Goal: Task Accomplishment & Management: Use online tool/utility

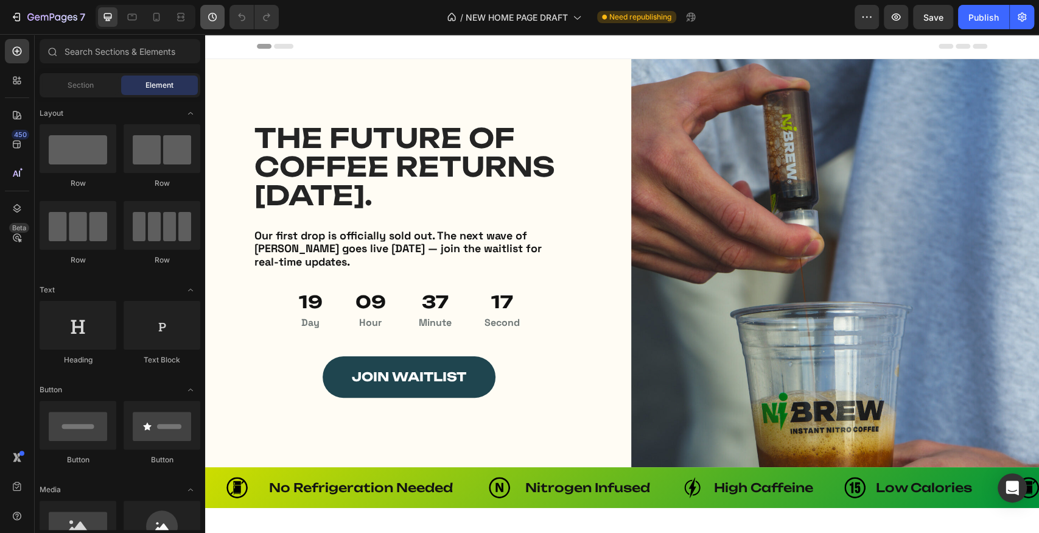
click at [216, 12] on icon "button" at bounding box center [212, 17] width 12 height 12
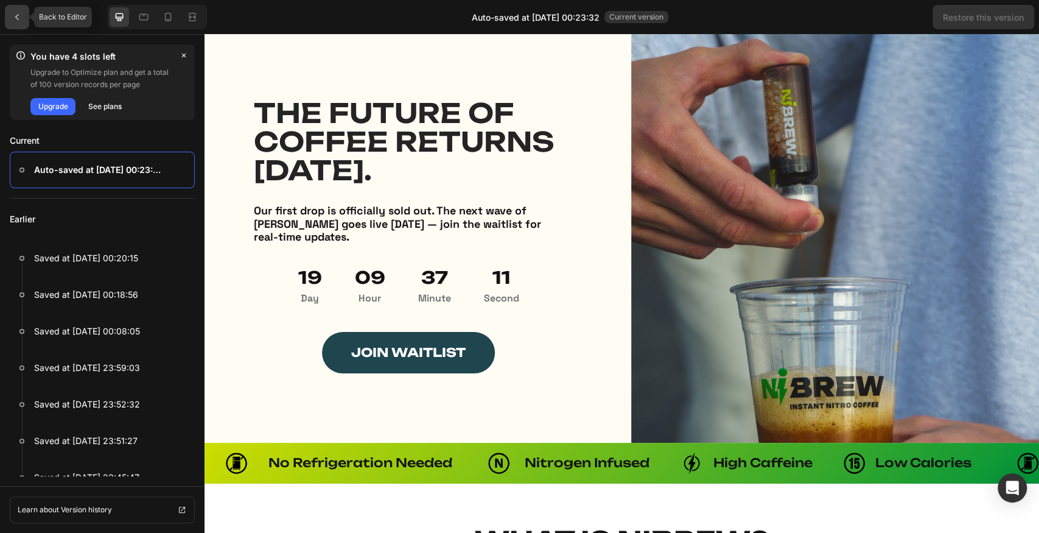
click at [19, 11] on div at bounding box center [17, 17] width 24 height 24
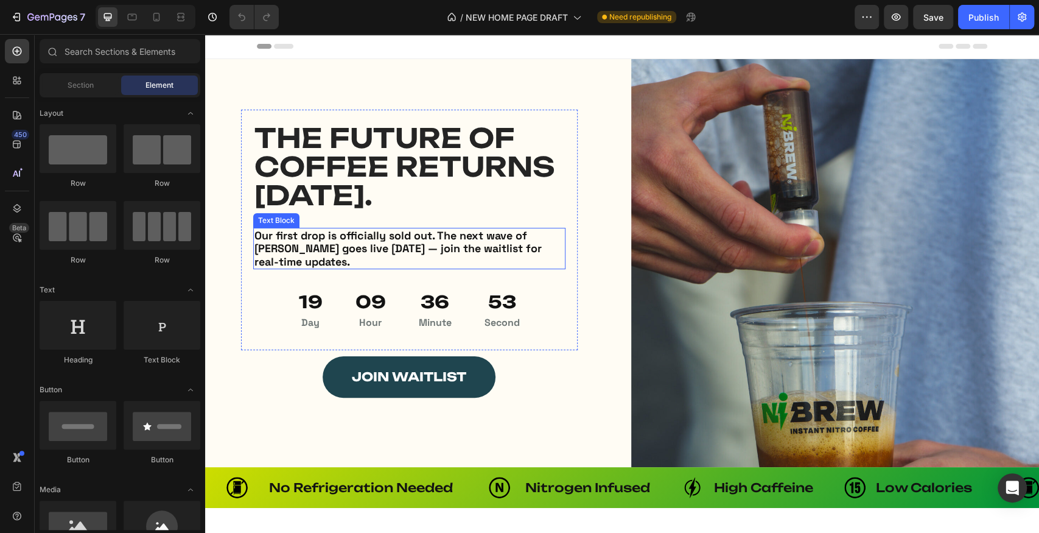
click at [441, 158] on span "THE FUTURE OF COFFEE RETURNS [DATE]." at bounding box center [404, 166] width 301 height 91
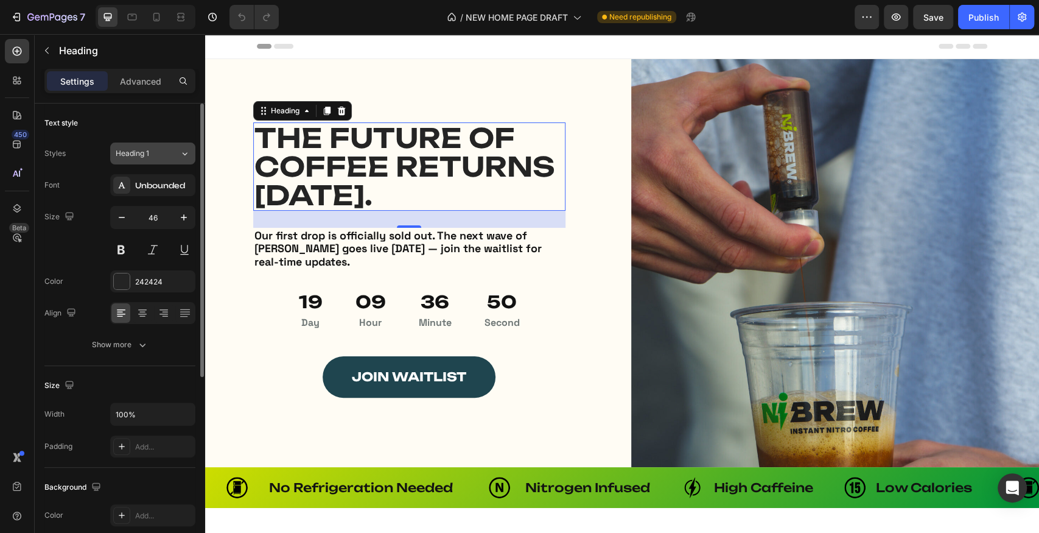
click at [178, 150] on div "Heading 1" at bounding box center [148, 153] width 64 height 11
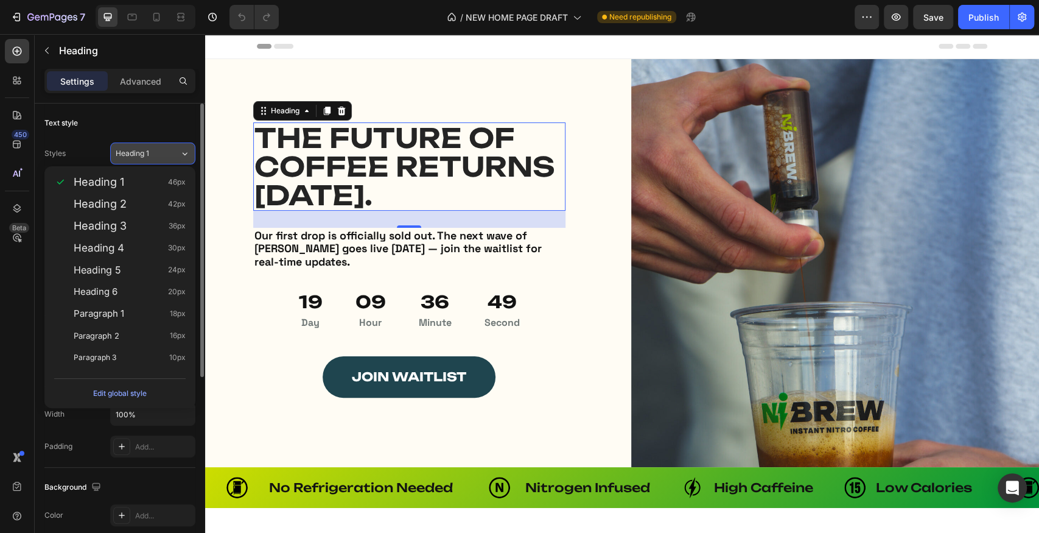
click at [178, 150] on div "Heading 1" at bounding box center [148, 153] width 64 height 11
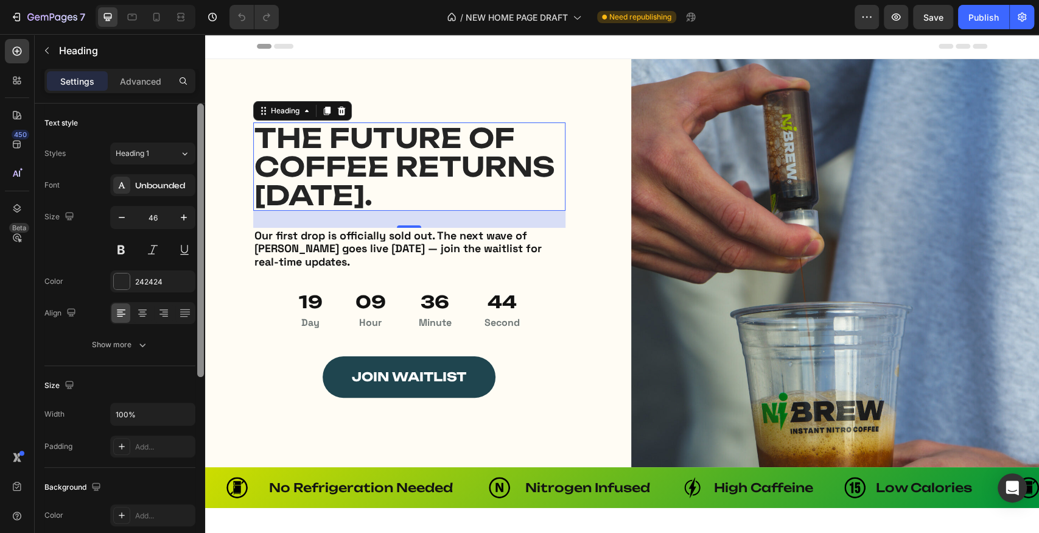
drag, startPoint x: 200, startPoint y: 132, endPoint x: 198, endPoint y: 123, distance: 8.7
click at [198, 123] on div at bounding box center [200, 240] width 7 height 273
click at [171, 148] on div "Heading 1" at bounding box center [148, 153] width 64 height 11
click at [138, 127] on div "Text style" at bounding box center [119, 122] width 151 height 19
click at [112, 349] on div "Show more" at bounding box center [120, 345] width 57 height 12
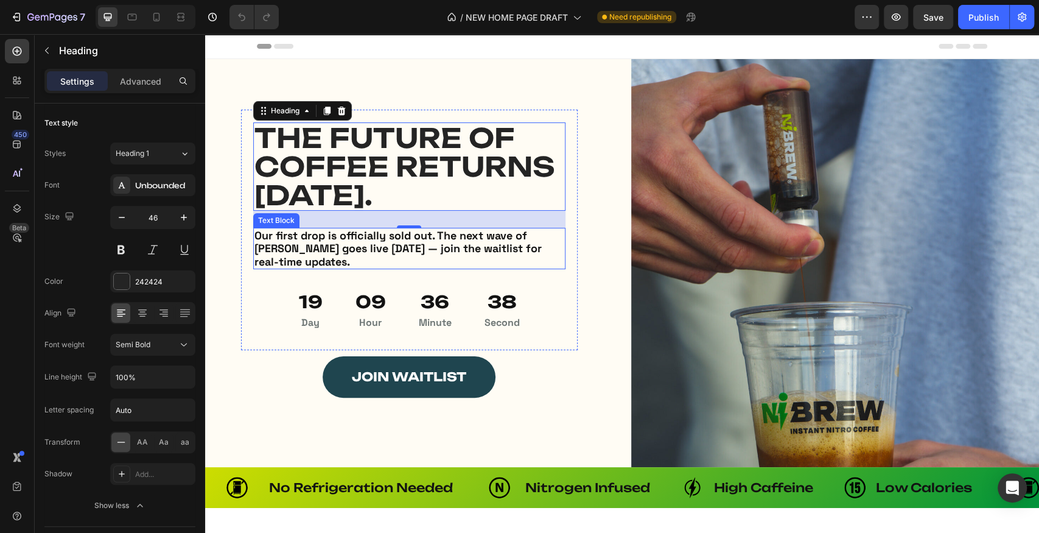
click at [408, 251] on strong "Our first drop is officially sold out. The next wave of [PERSON_NAME] goes live…" at bounding box center [397, 248] width 287 height 40
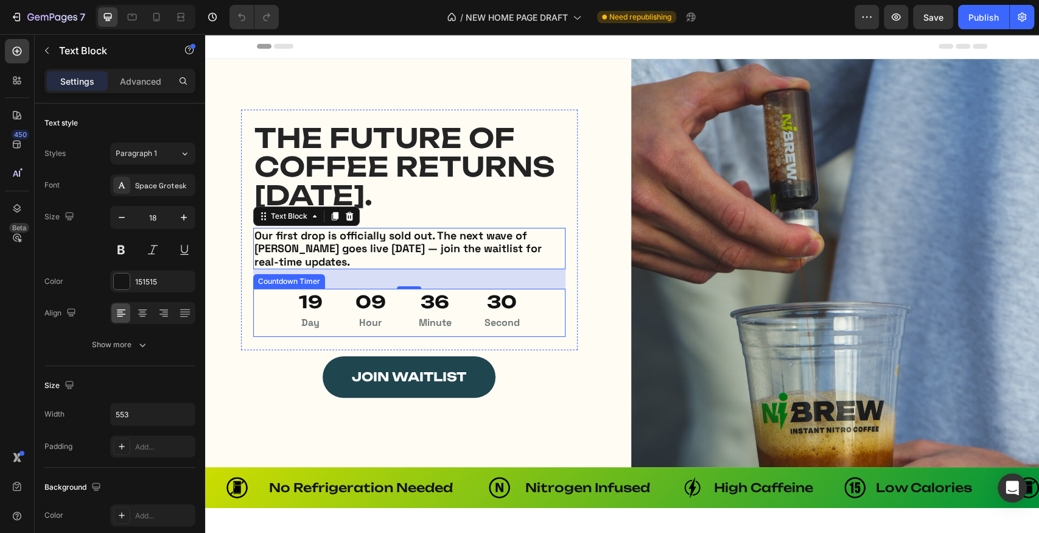
click at [545, 309] on div "19 Day 09 Hour 36 Minute 30 Second" at bounding box center [409, 313] width 312 height 48
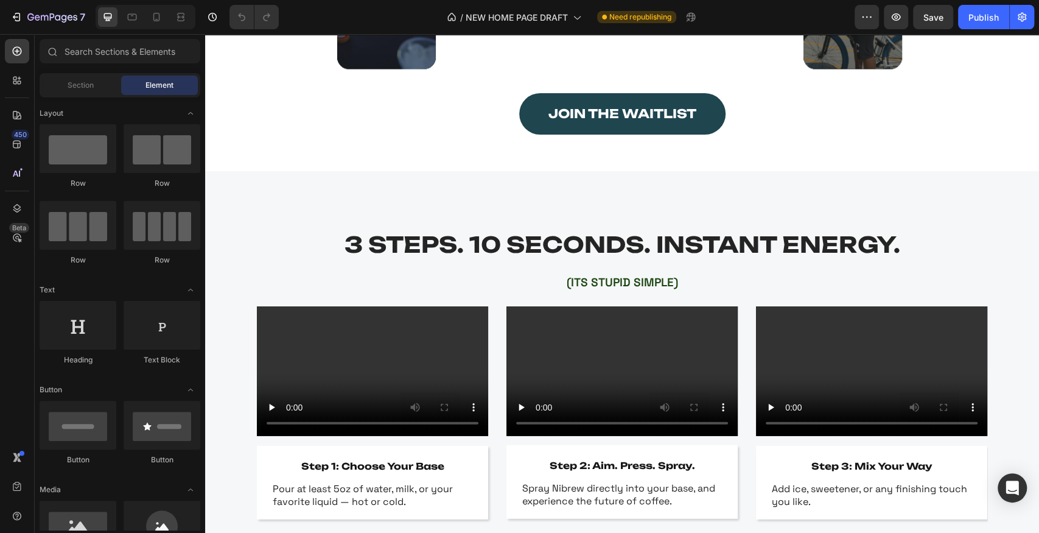
scroll to position [2041, 0]
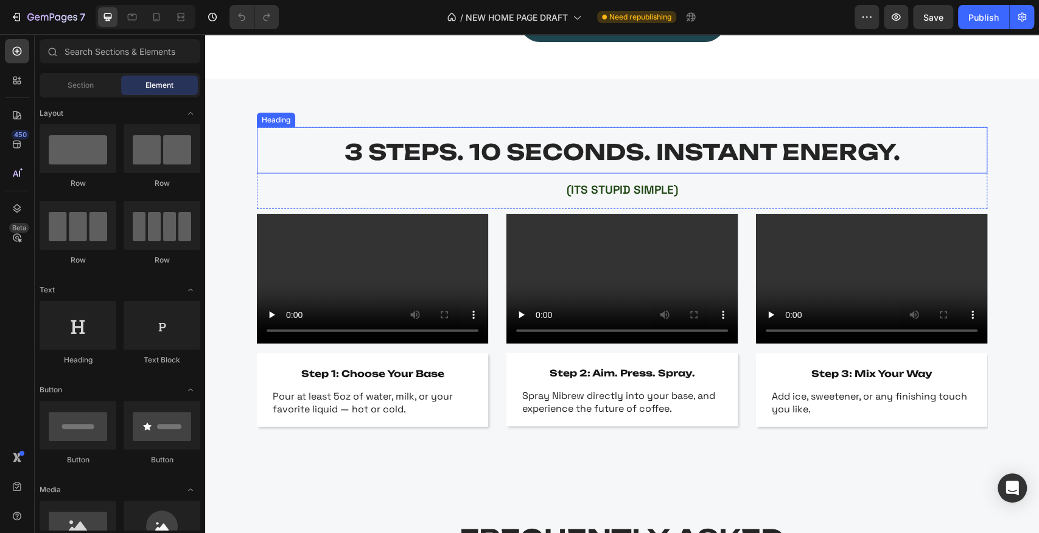
click at [637, 150] on strong "3 STEPS. 10 SECONDS. INSTANT ENERGY." at bounding box center [623, 151] width 556 height 27
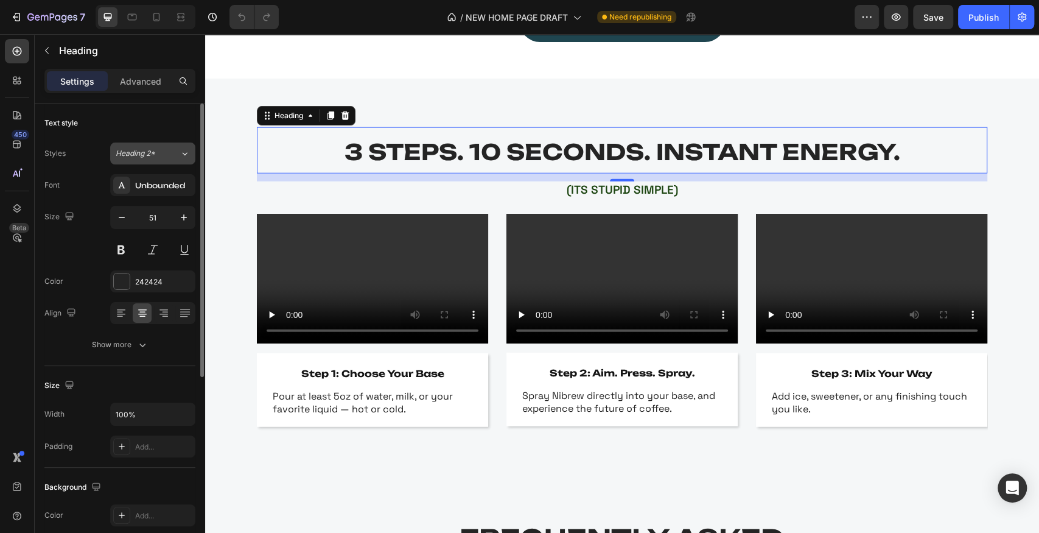
click at [173, 156] on div "Heading 2*" at bounding box center [148, 153] width 64 height 11
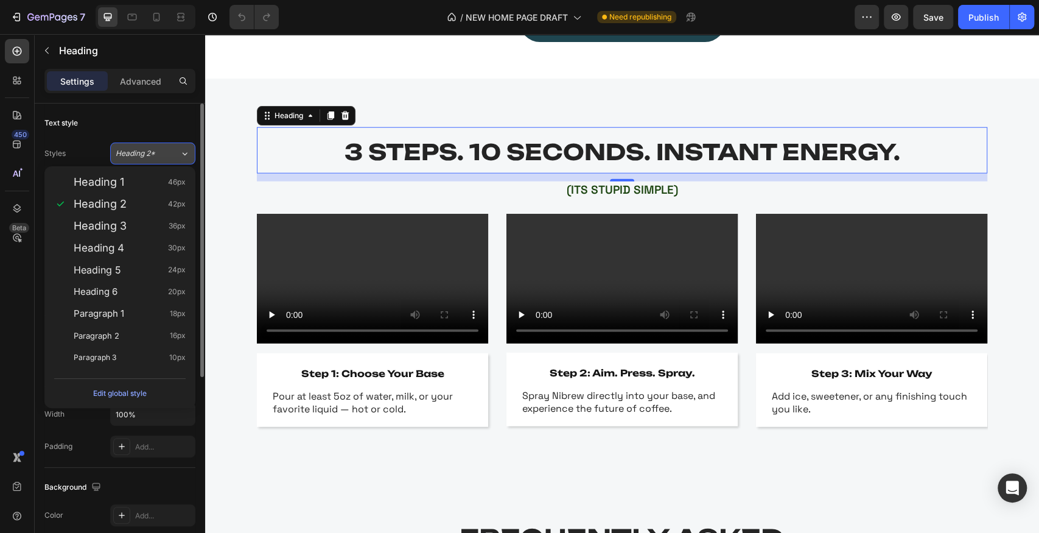
click at [173, 156] on div "Heading 2*" at bounding box center [148, 153] width 64 height 11
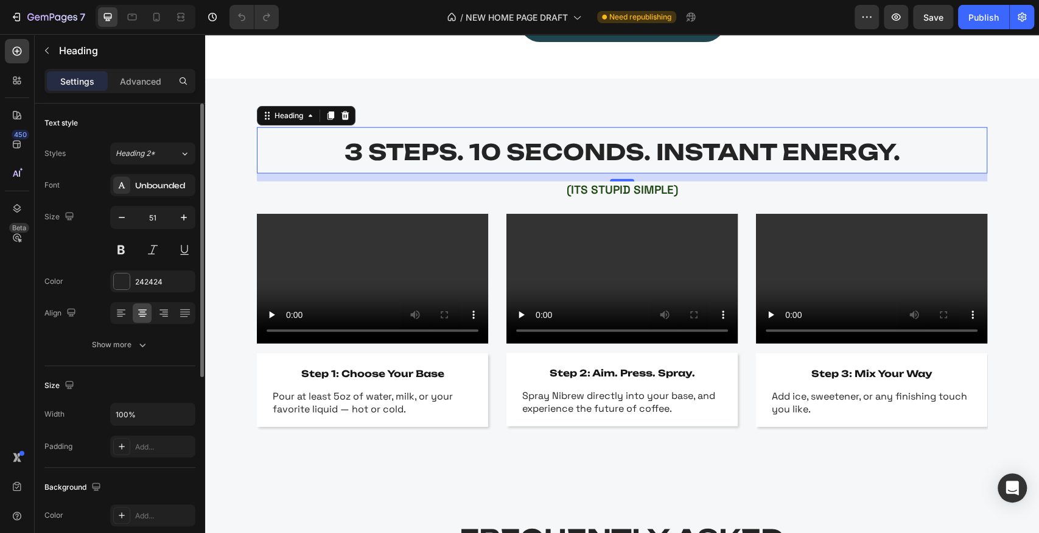
click at [169, 125] on div "Text style" at bounding box center [119, 122] width 151 height 19
click at [174, 150] on div "Heading 2*" at bounding box center [148, 153] width 64 height 11
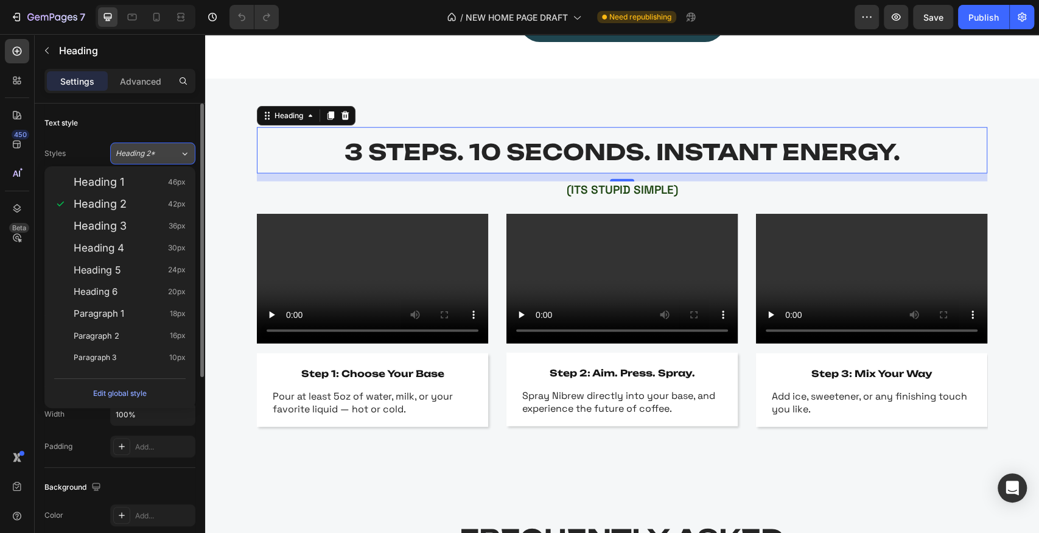
click at [174, 150] on div "Heading 2*" at bounding box center [148, 153] width 64 height 11
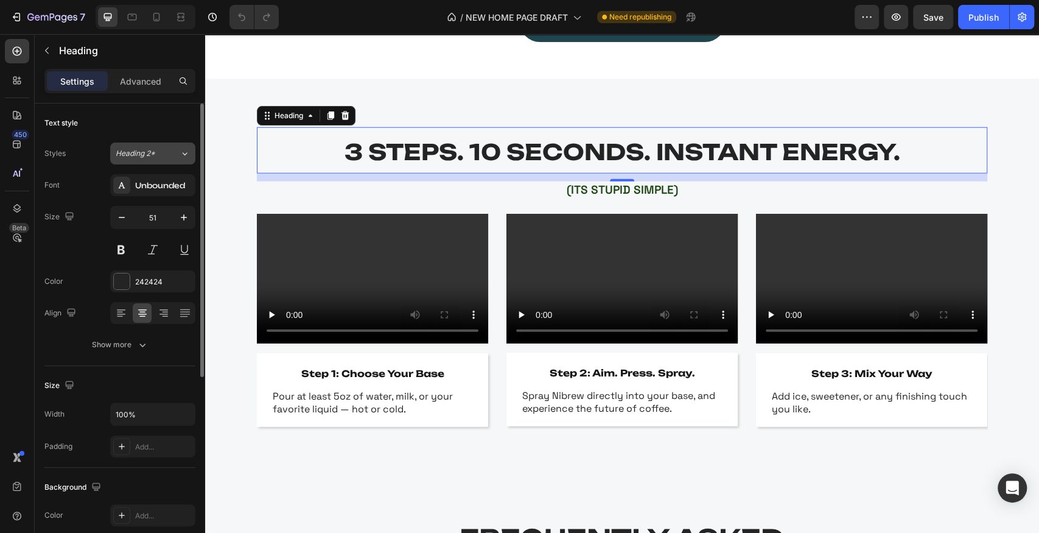
click at [170, 152] on div "Heading 2*" at bounding box center [148, 153] width 64 height 11
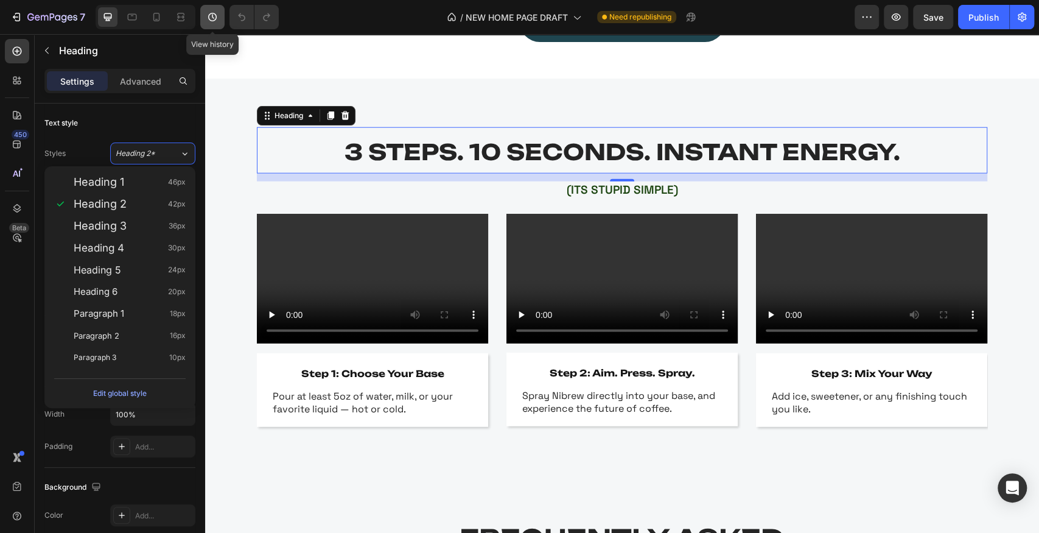
click at [212, 16] on icon "button" at bounding box center [212, 17] width 12 height 12
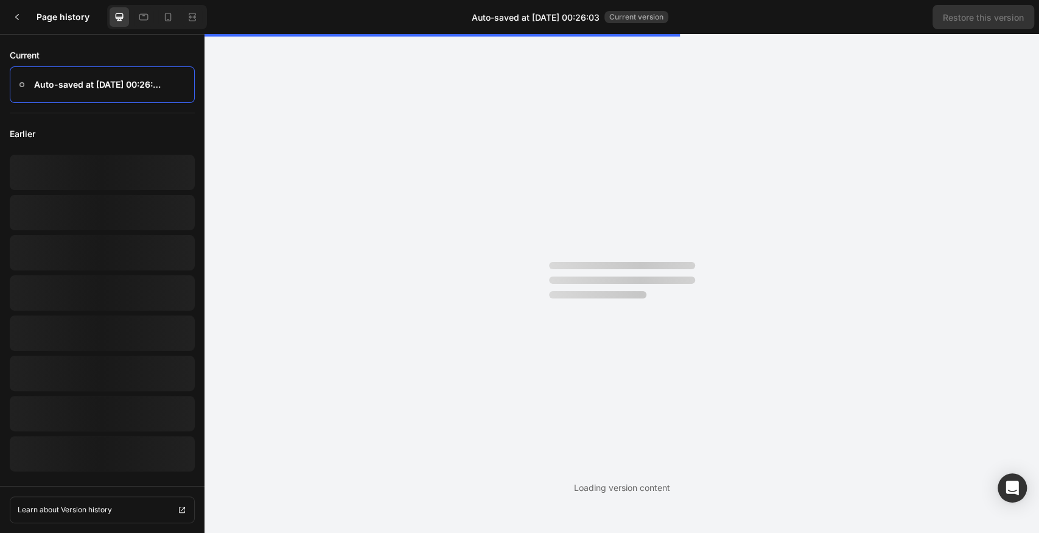
scroll to position [0, 0]
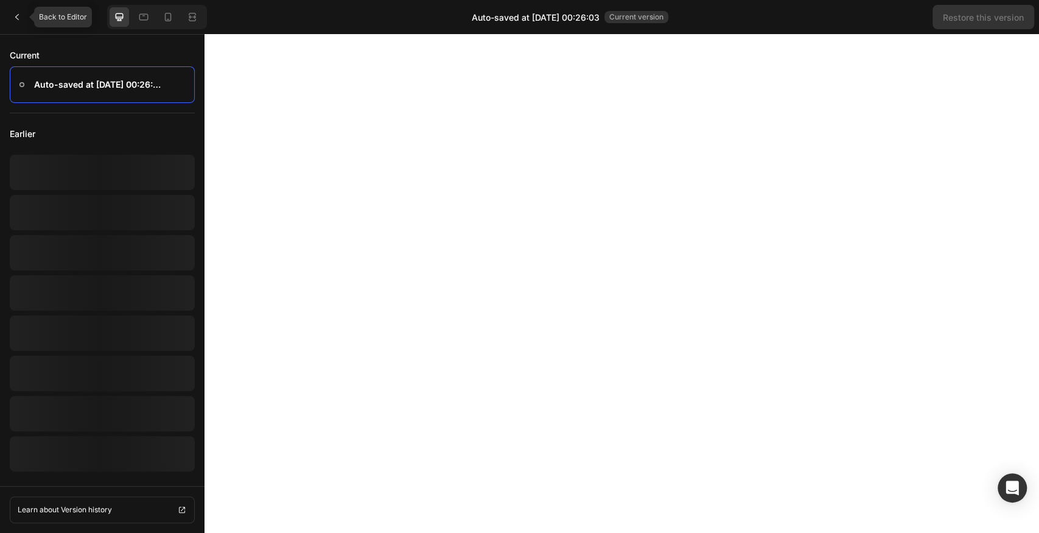
click at [6, 16] on div at bounding box center [17, 17] width 24 height 24
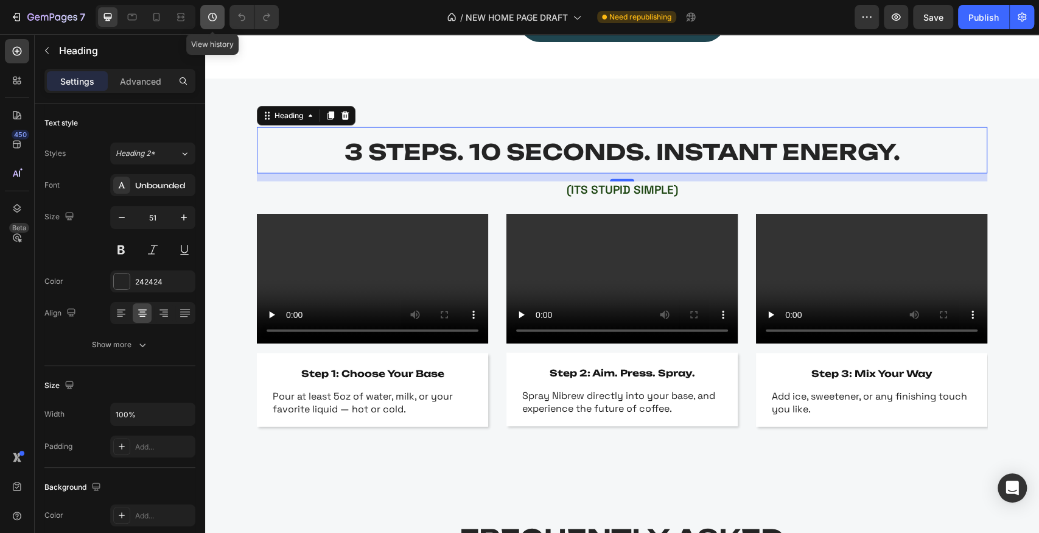
click at [212, 19] on icon "button" at bounding box center [212, 17] width 12 height 12
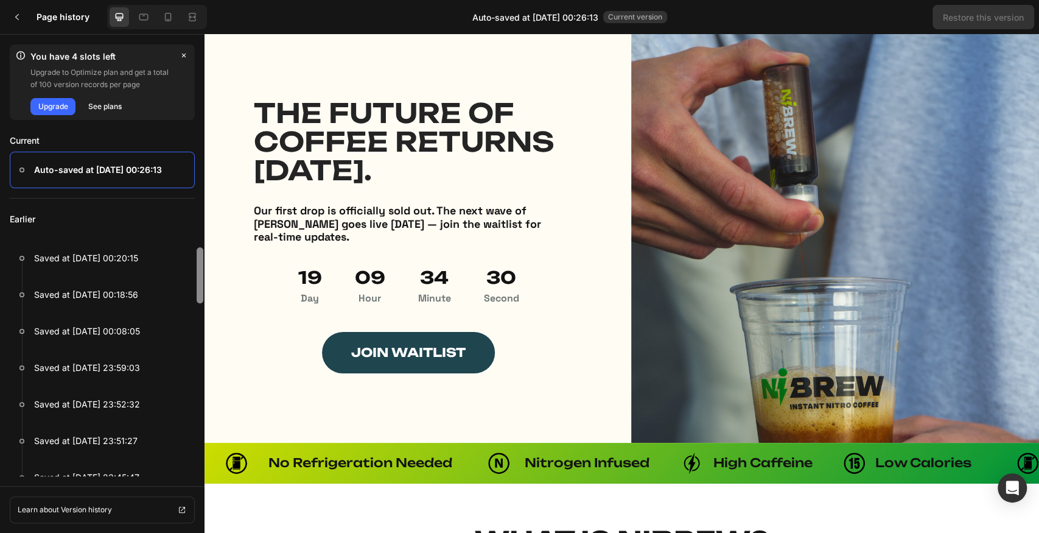
drag, startPoint x: 200, startPoint y: 254, endPoint x: 198, endPoint y: 231, distance: 23.2
click at [198, 231] on div "Earlier Saved at [DATE] 00:20:15 Saved at [DATE] 00:18:56 Saved at [DATE] 00:08…" at bounding box center [102, 337] width 205 height 278
click at [111, 325] on p "Saved at [DATE] 00:08:05" at bounding box center [87, 331] width 106 height 15
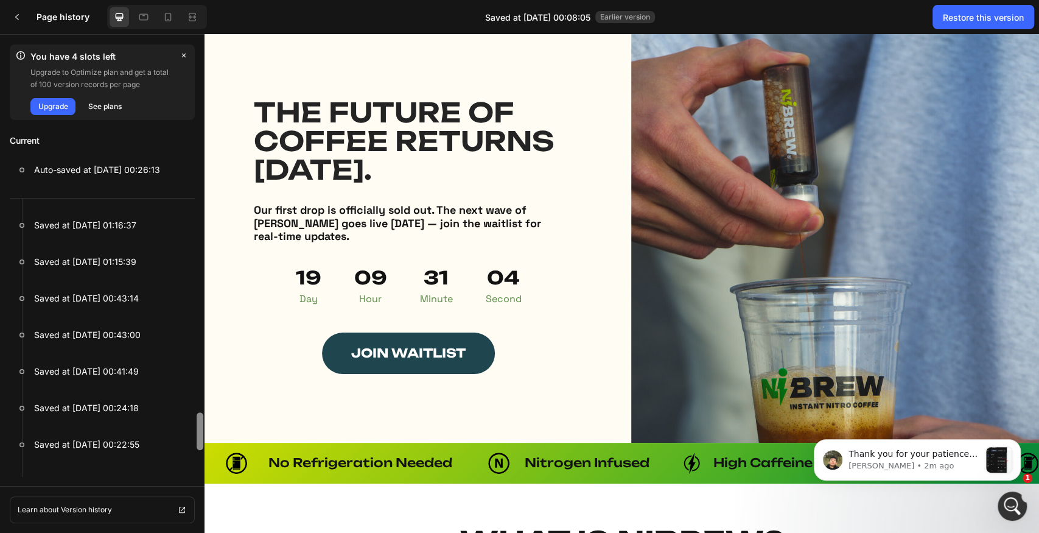
scroll to position [1366, 0]
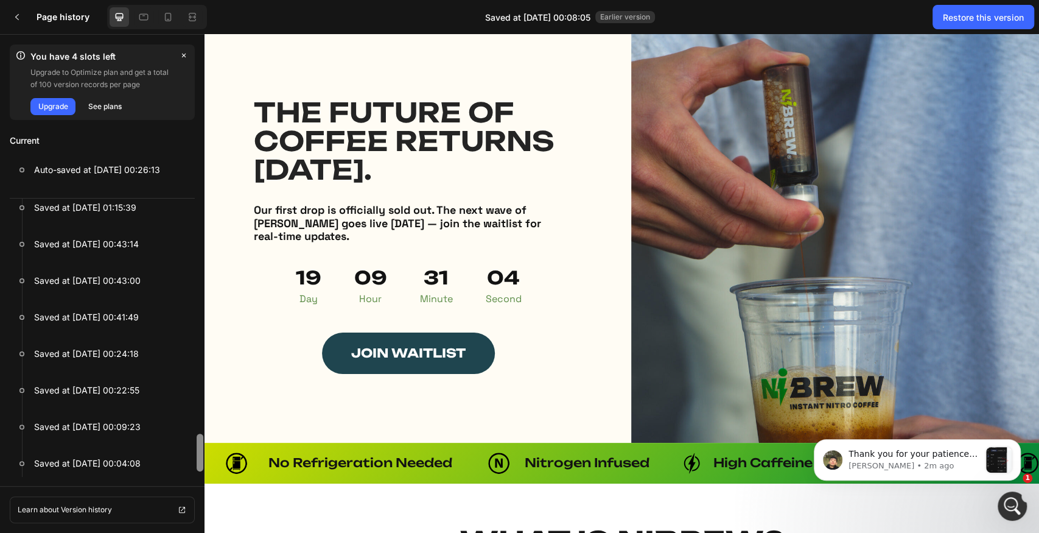
drag, startPoint x: 200, startPoint y: 272, endPoint x: 207, endPoint y: 549, distance: 277.1
click at [207, 0] on html "7 Version history / NEW HOME PAGE DRAFT Need republishing Preview Save Publish …" at bounding box center [519, 0] width 1039 height 0
click at [173, 461] on div at bounding box center [179, 463] width 19 height 19
click at [121, 459] on p "Saved at [DATE] 00:04:08" at bounding box center [87, 463] width 107 height 15
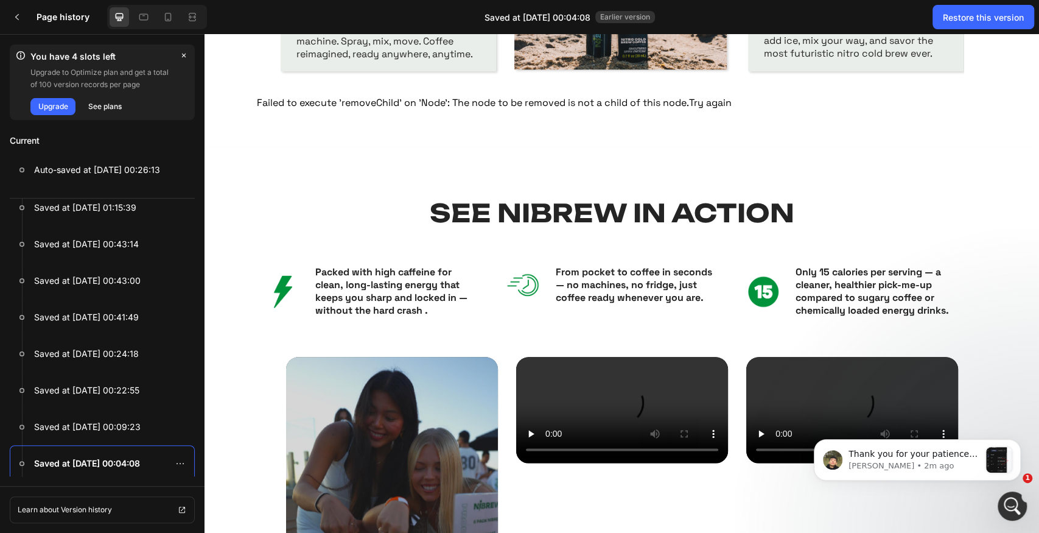
scroll to position [947, 0]
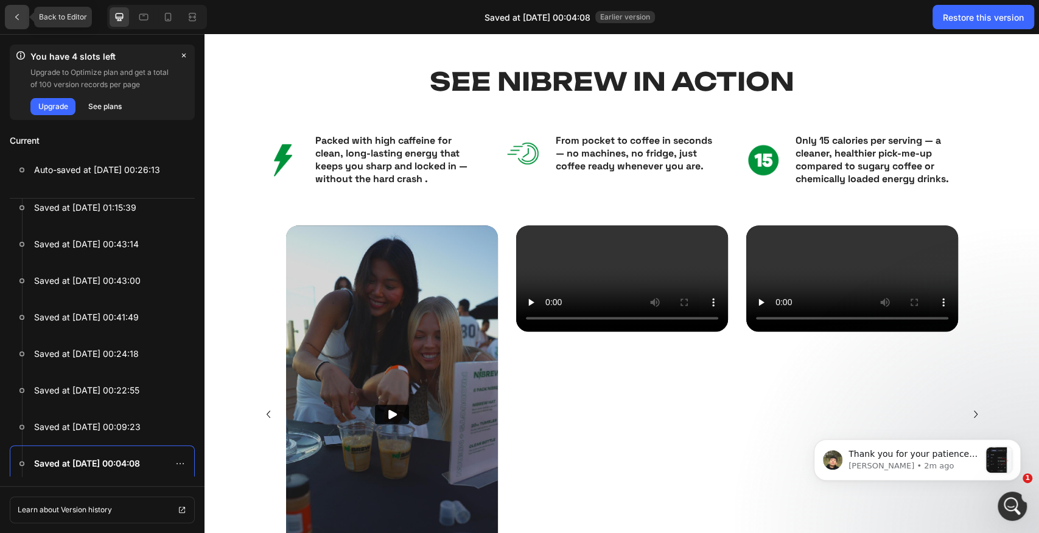
click at [15, 10] on div at bounding box center [17, 17] width 24 height 24
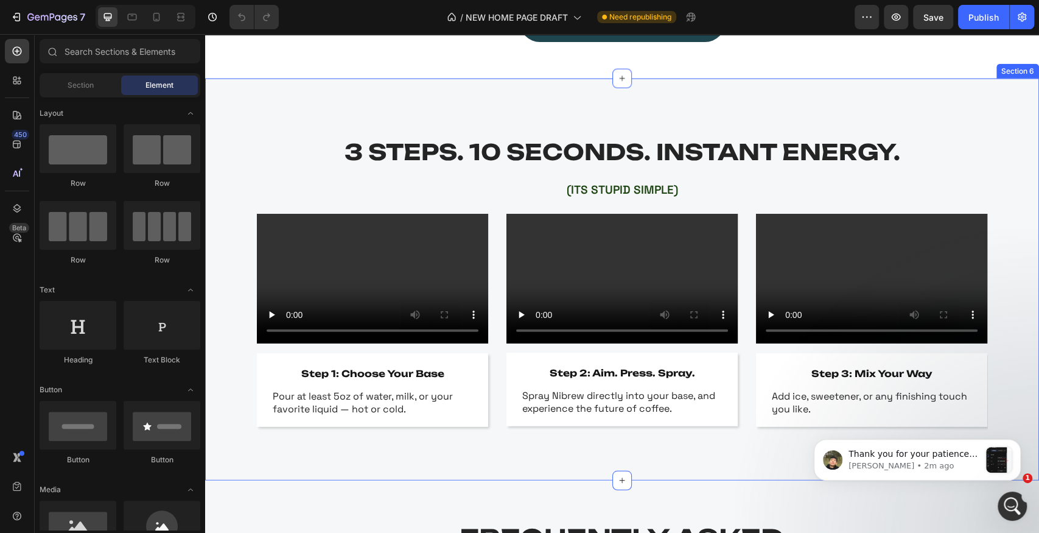
click at [385, 152] on strong "3 STEPS. 10 SECONDS. INSTANT ENERGY." at bounding box center [623, 151] width 556 height 27
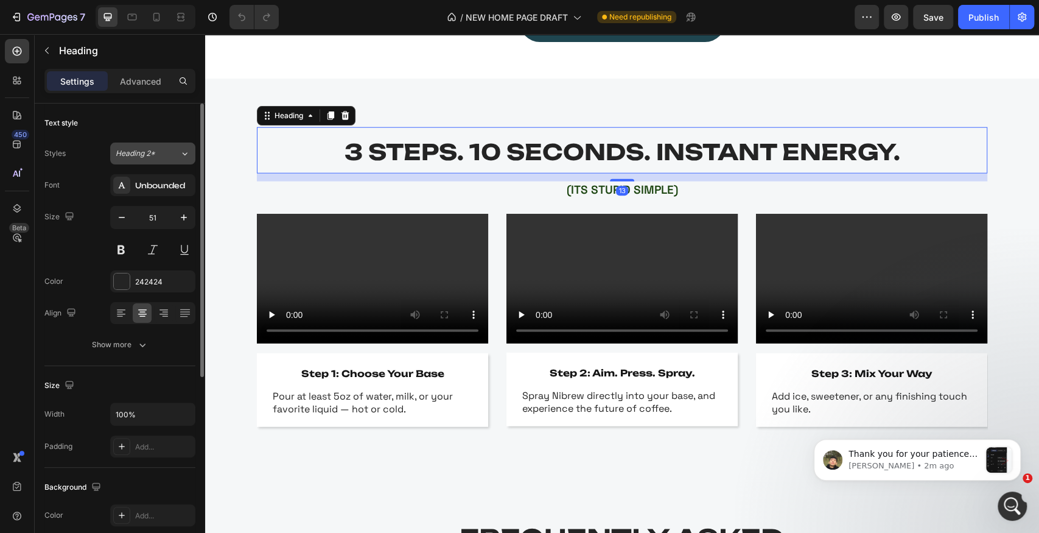
click at [181, 157] on icon at bounding box center [185, 153] width 10 height 12
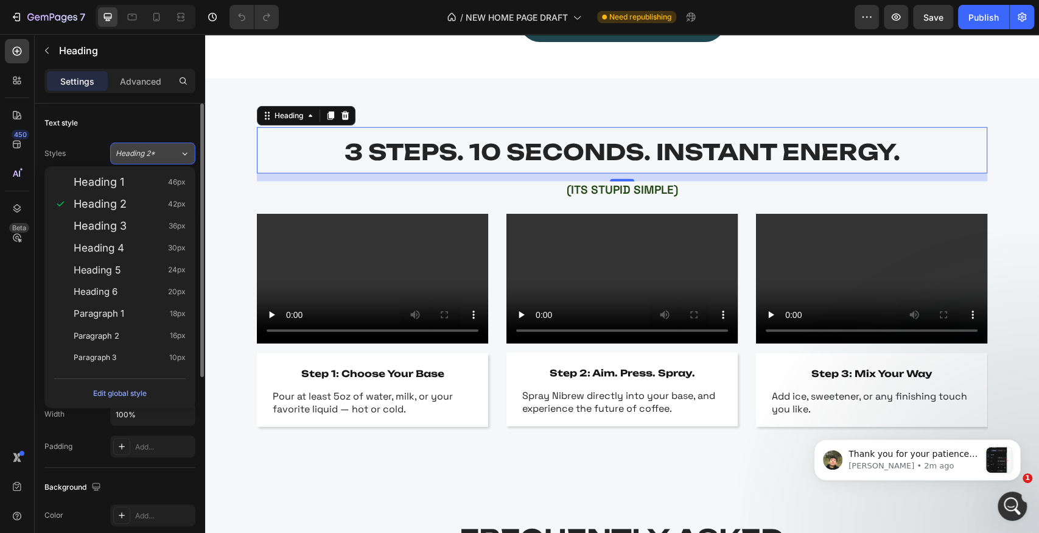
click at [181, 157] on icon at bounding box center [185, 153] width 10 height 12
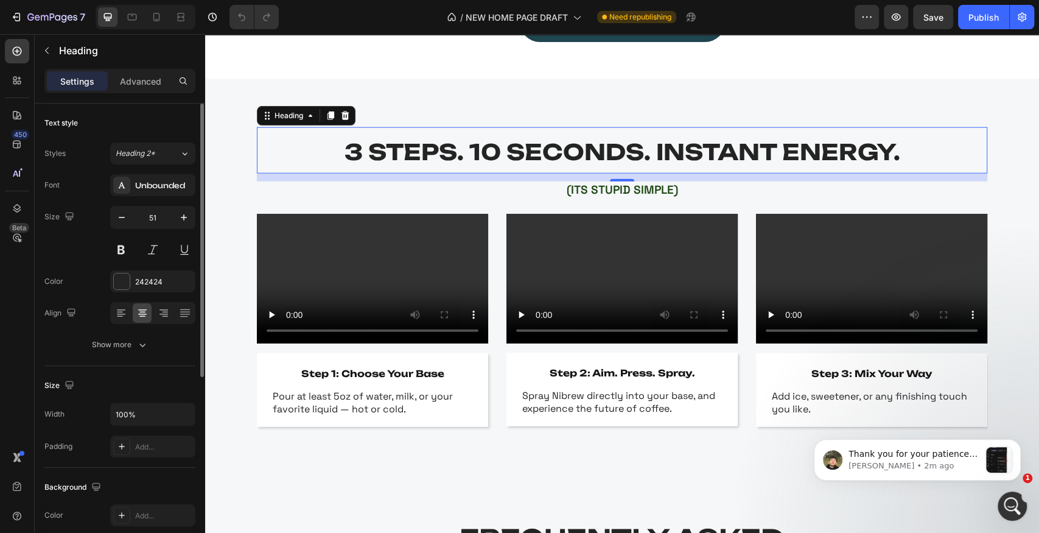
click at [177, 122] on div "Text style" at bounding box center [119, 122] width 151 height 19
click at [22, 114] on icon at bounding box center [17, 115] width 12 height 12
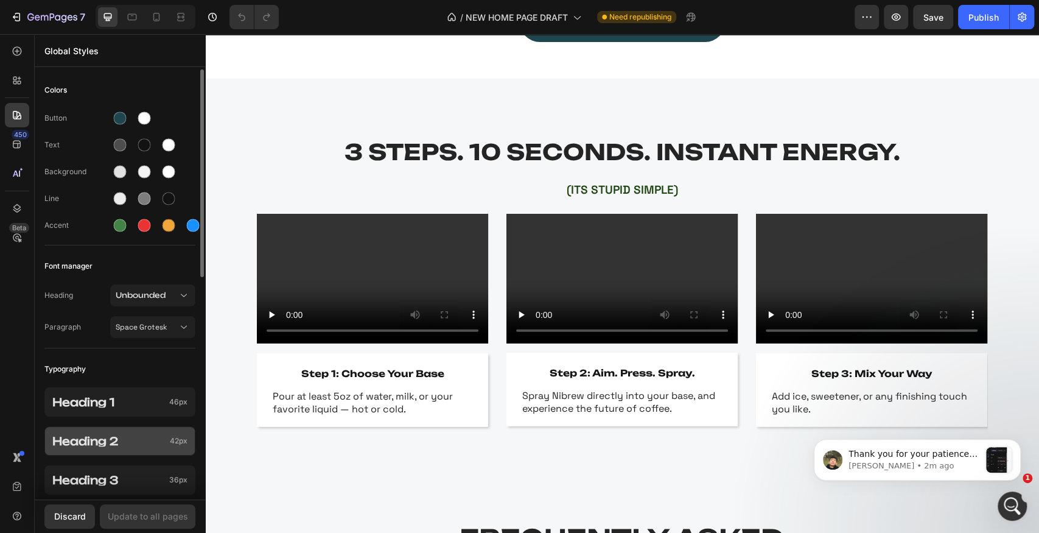
click at [151, 444] on p "Heading 2" at bounding box center [108, 440] width 113 height 11
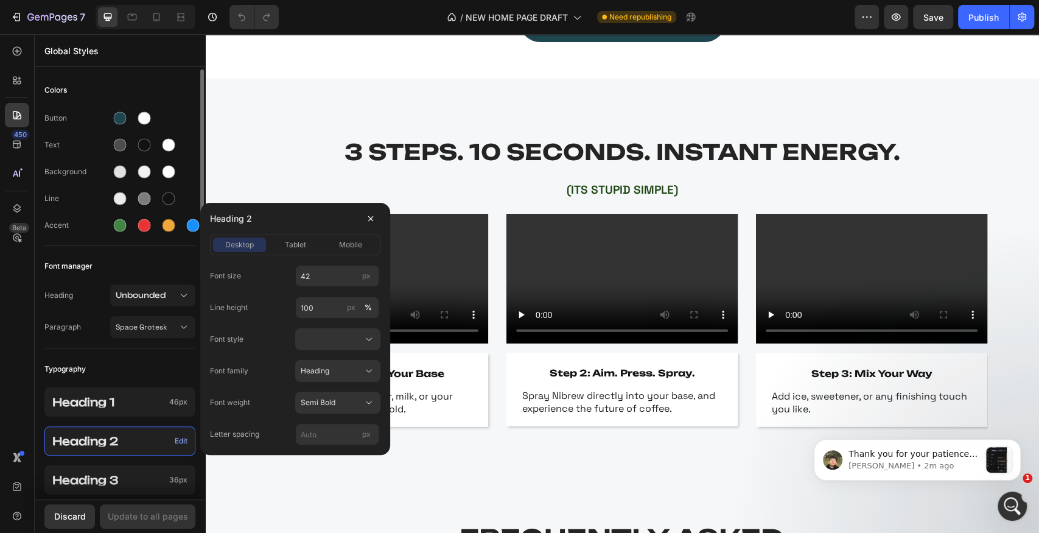
click at [151, 444] on p "Heading 2" at bounding box center [111, 440] width 118 height 11
click at [162, 272] on div "Font manager" at bounding box center [119, 266] width 151 height 22
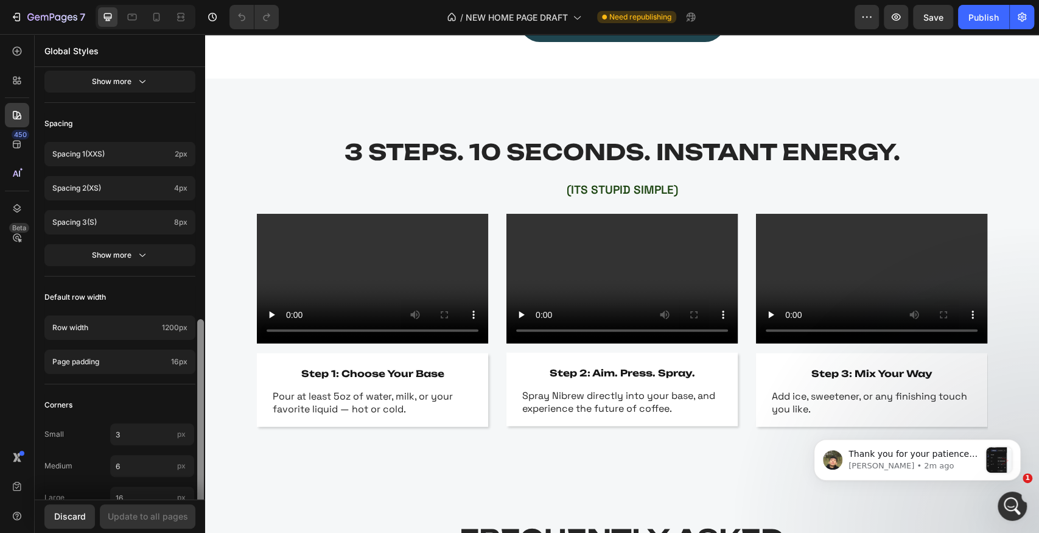
scroll to position [460, 0]
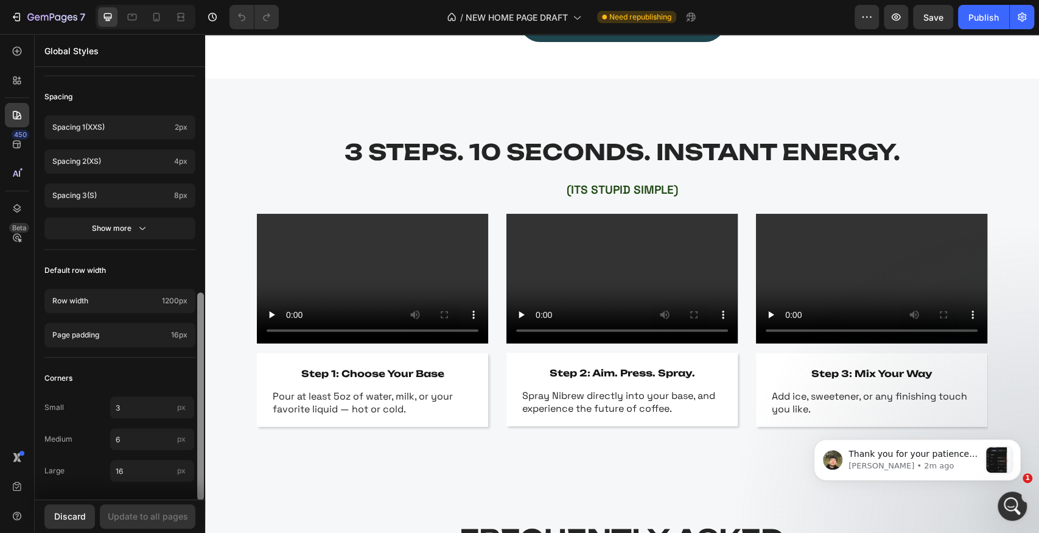
drag, startPoint x: 201, startPoint y: 199, endPoint x: 197, endPoint y: 450, distance: 250.9
click at [197, 450] on div at bounding box center [200, 396] width 7 height 208
click at [407, 143] on strong "3 STEPS. 10 SECONDS. INSTANT ENERGY." at bounding box center [623, 151] width 556 height 27
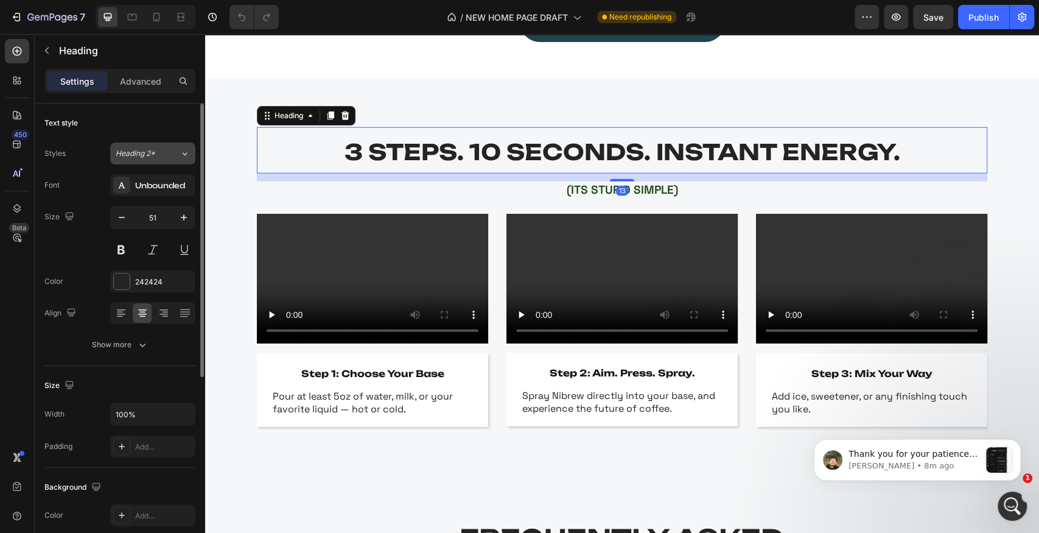
click at [170, 152] on div "Heading 2*" at bounding box center [148, 153] width 64 height 11
